Goal: Information Seeking & Learning: Learn about a topic

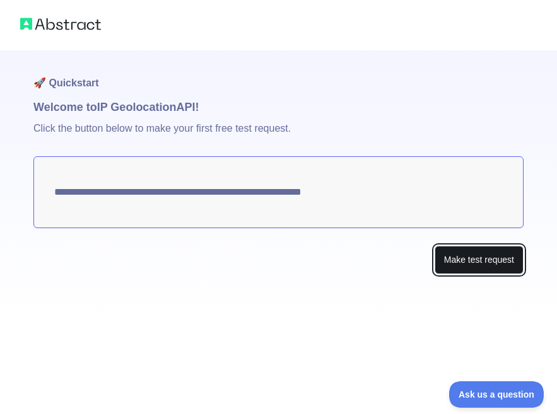
click at [450, 258] on button "Make test request" at bounding box center [478, 260] width 89 height 28
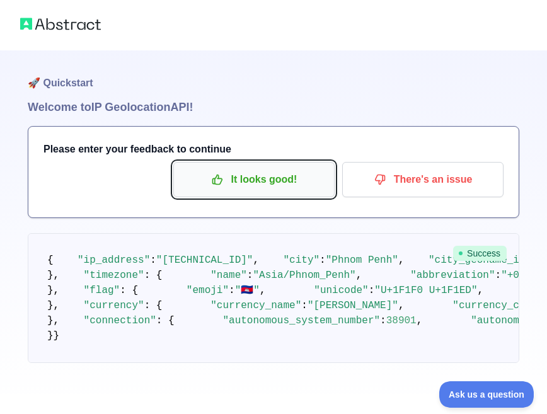
click at [249, 182] on p "It looks good!" at bounding box center [254, 179] width 142 height 21
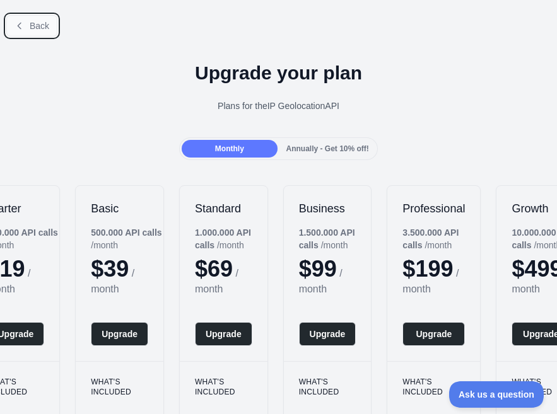
click at [30, 30] on span "Back" at bounding box center [40, 26] width 20 height 10
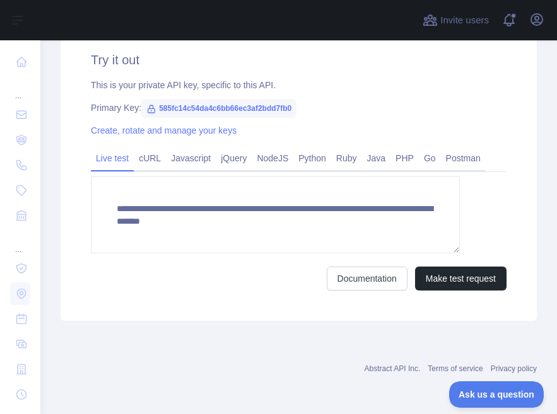
scroll to position [452, 0]
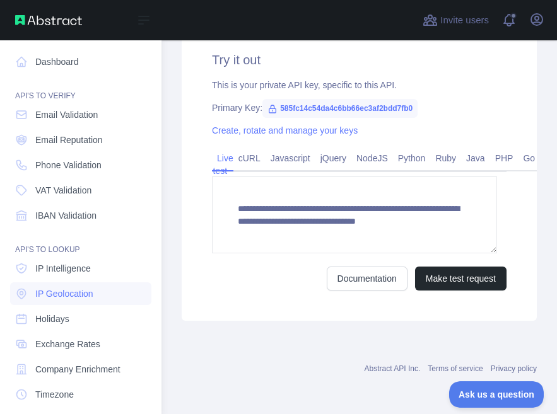
click at [46, 19] on img at bounding box center [48, 20] width 67 height 10
click at [60, 9] on div "Open sidebar" at bounding box center [80, 20] width 161 height 40
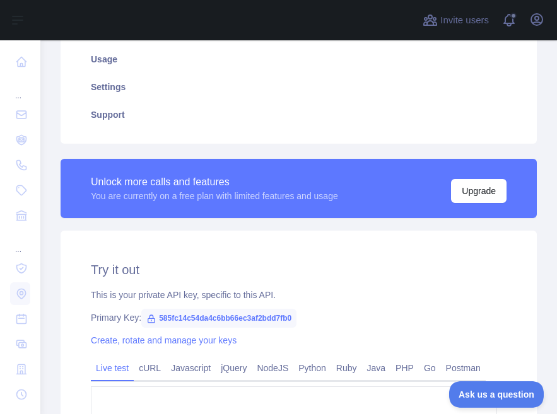
scroll to position [4, 0]
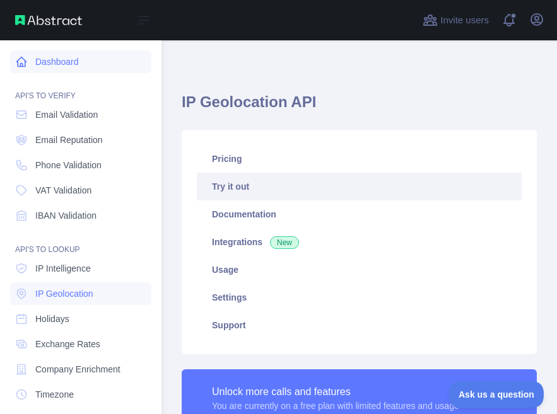
click at [28, 61] on link "Dashboard" at bounding box center [80, 61] width 141 height 23
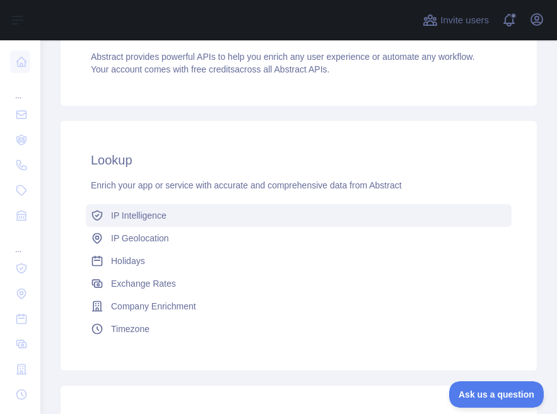
scroll to position [214, 0]
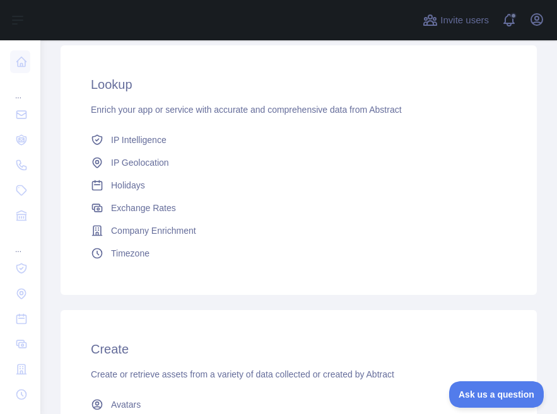
drag, startPoint x: 108, startPoint y: 90, endPoint x: 183, endPoint y: 112, distance: 78.2
click at [109, 90] on h3 "Lookup" at bounding box center [298, 85] width 415 height 18
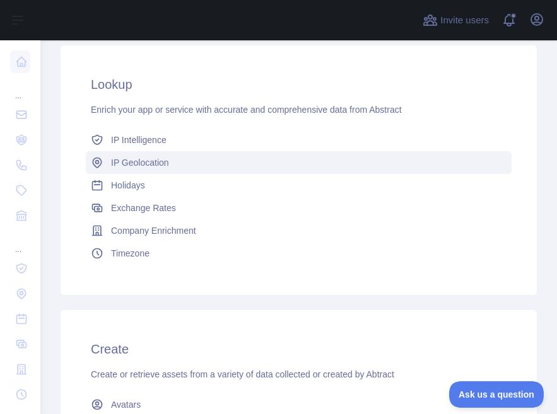
click at [163, 161] on span "IP Geolocation" at bounding box center [140, 162] width 58 height 13
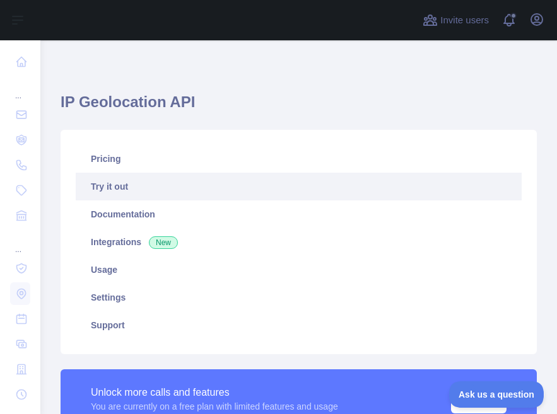
scroll to position [424, 0]
